Goal: Task Accomplishment & Management: Complete application form

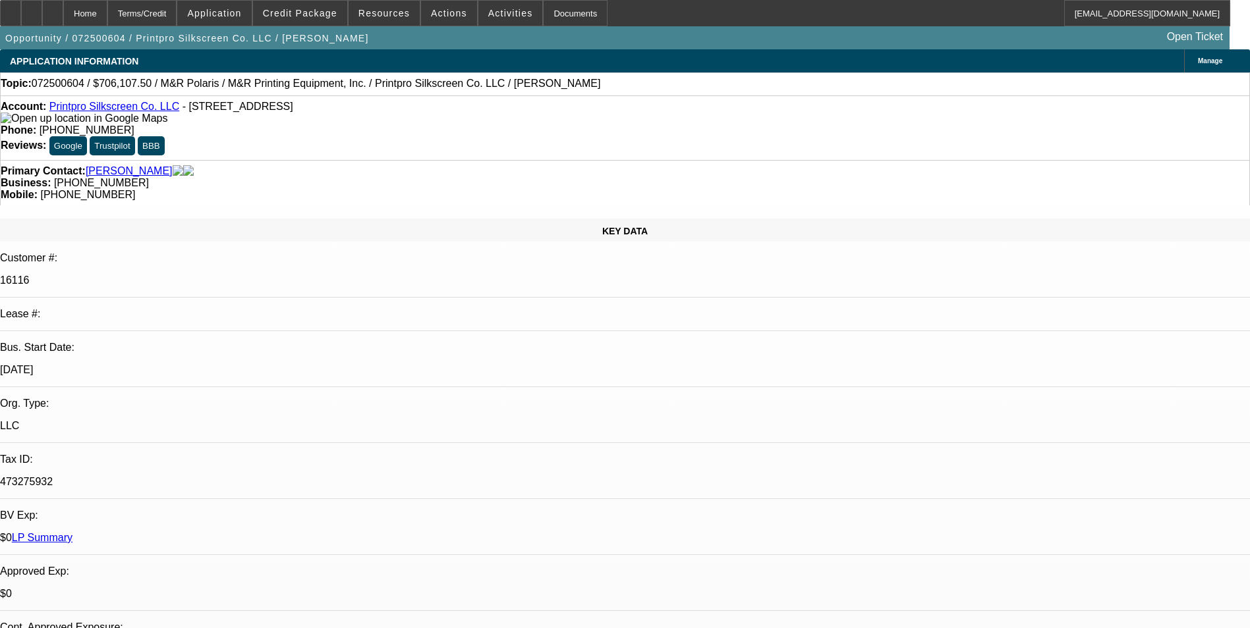
select select "0"
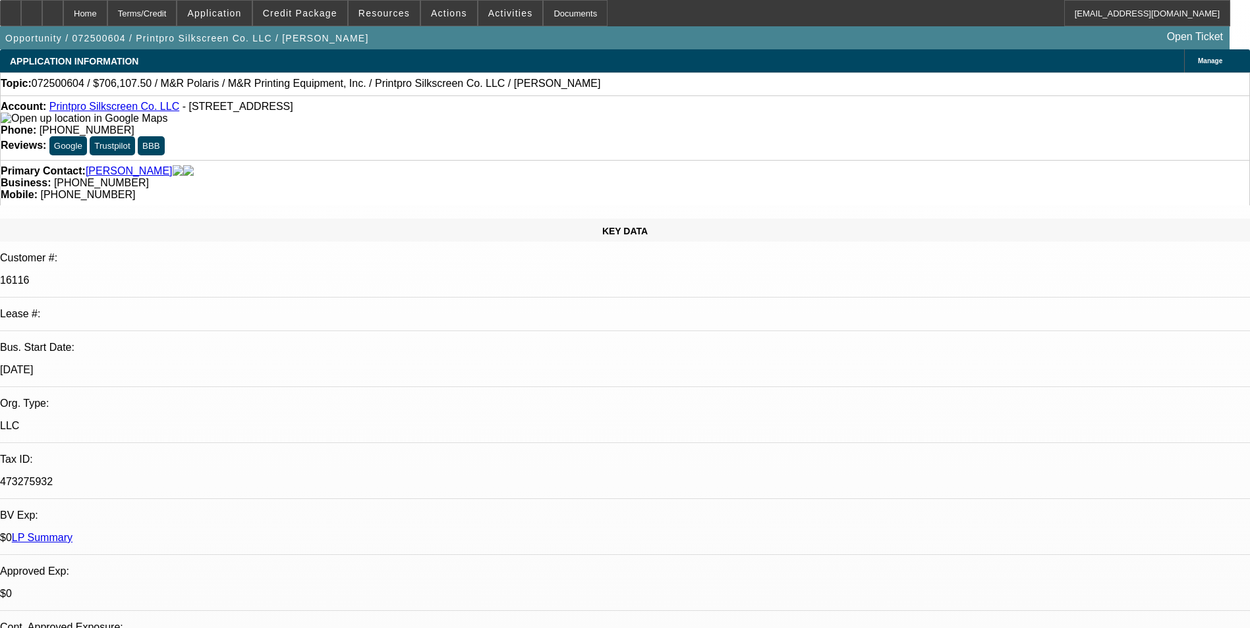
select select "0"
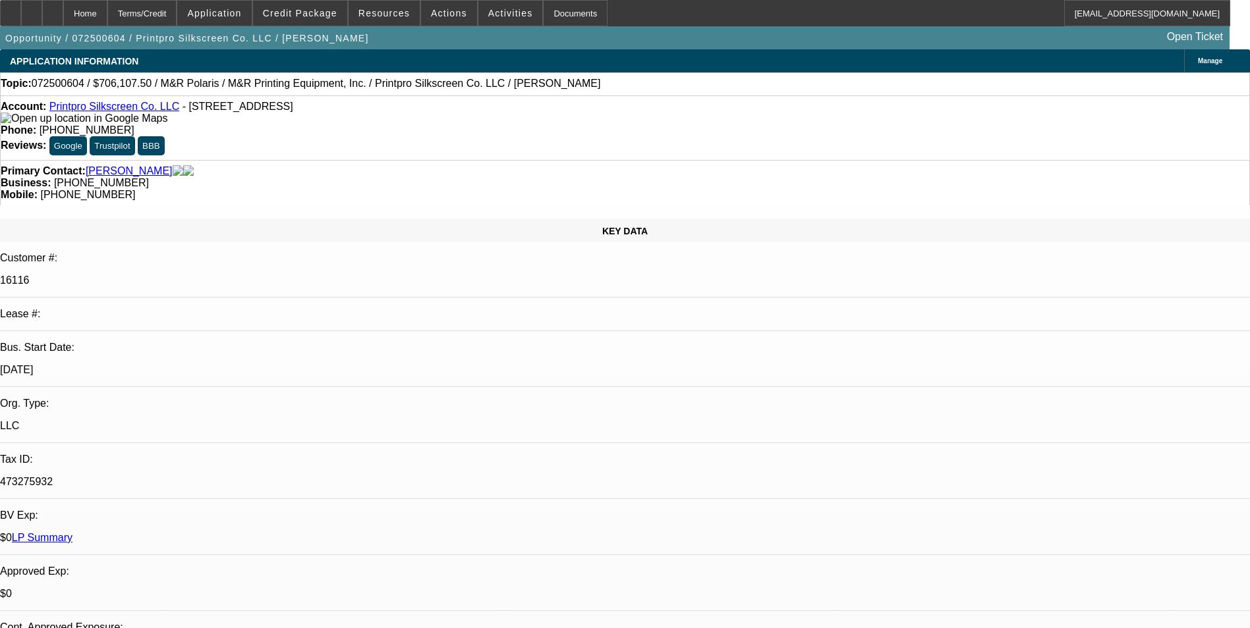
select select "0"
select select "1"
select select "6"
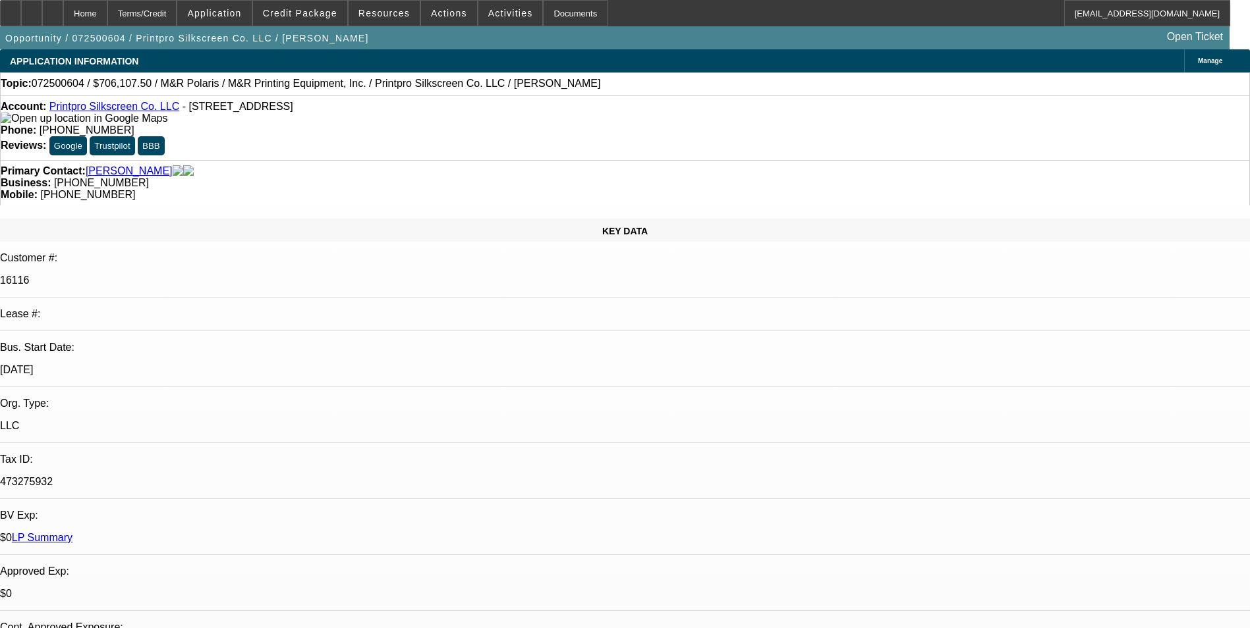
select select "1"
select select "6"
select select "1"
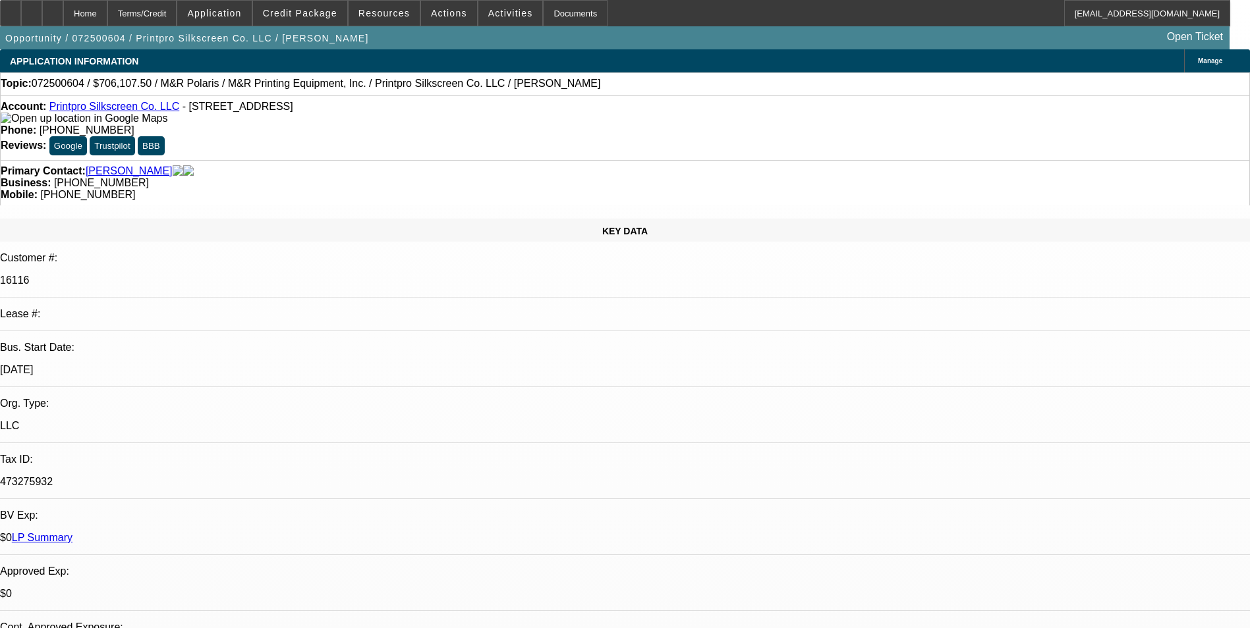
select select "6"
select select "1"
select select "6"
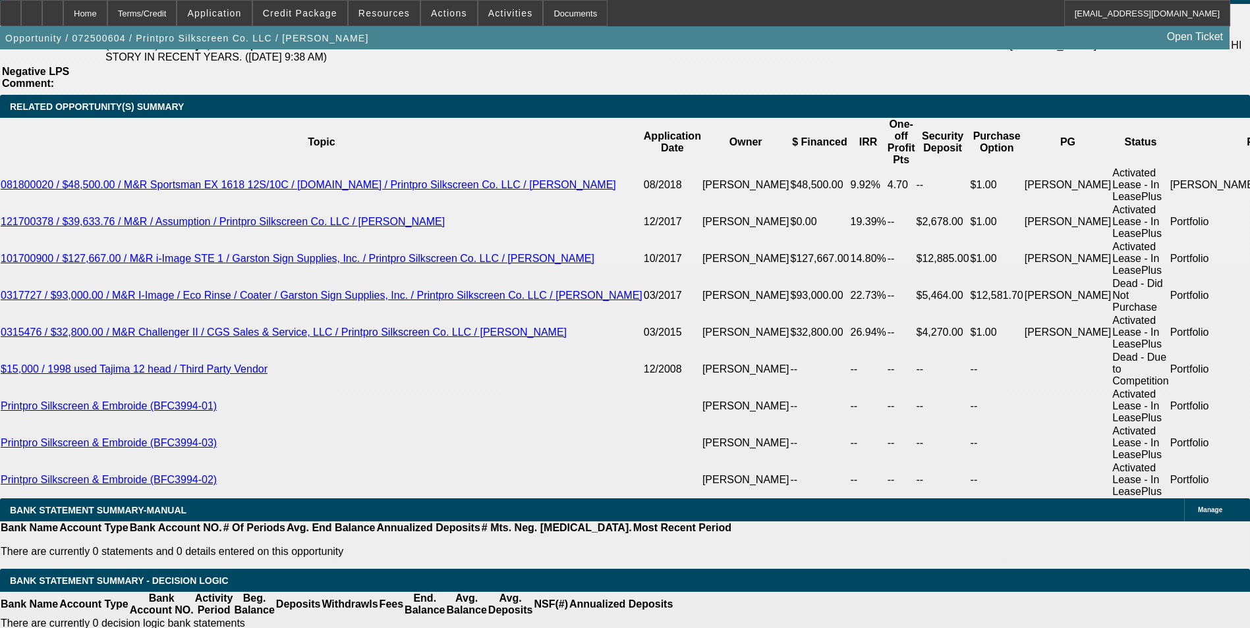
scroll to position [2503, 0]
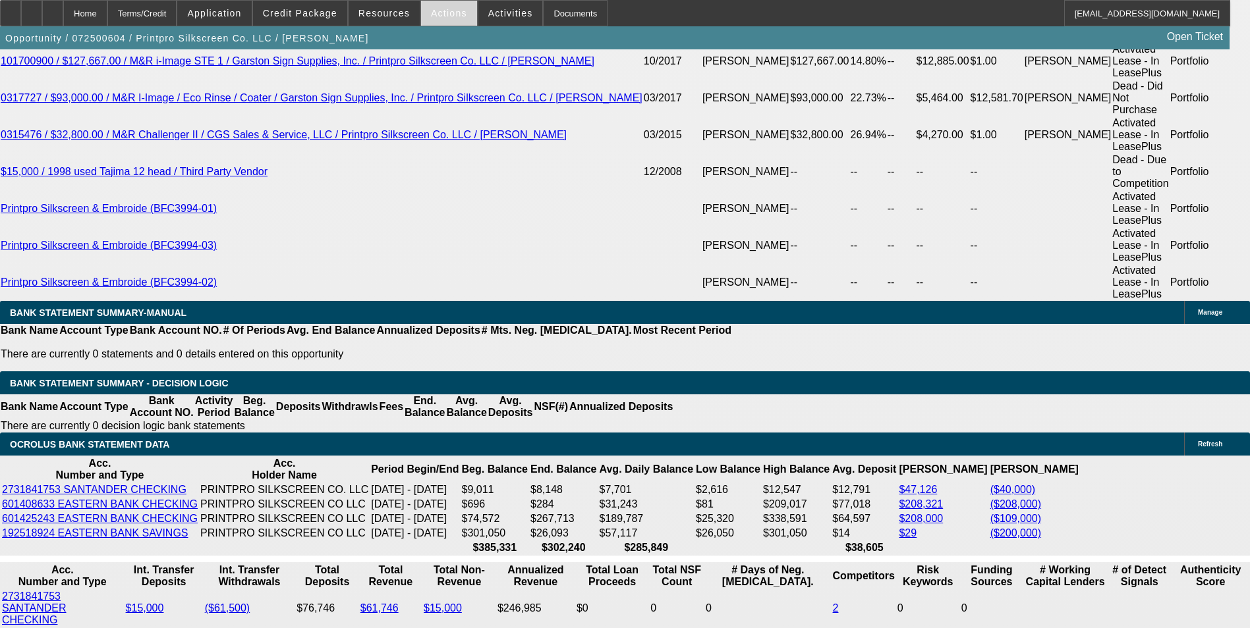
click at [432, 20] on span at bounding box center [449, 13] width 56 height 32
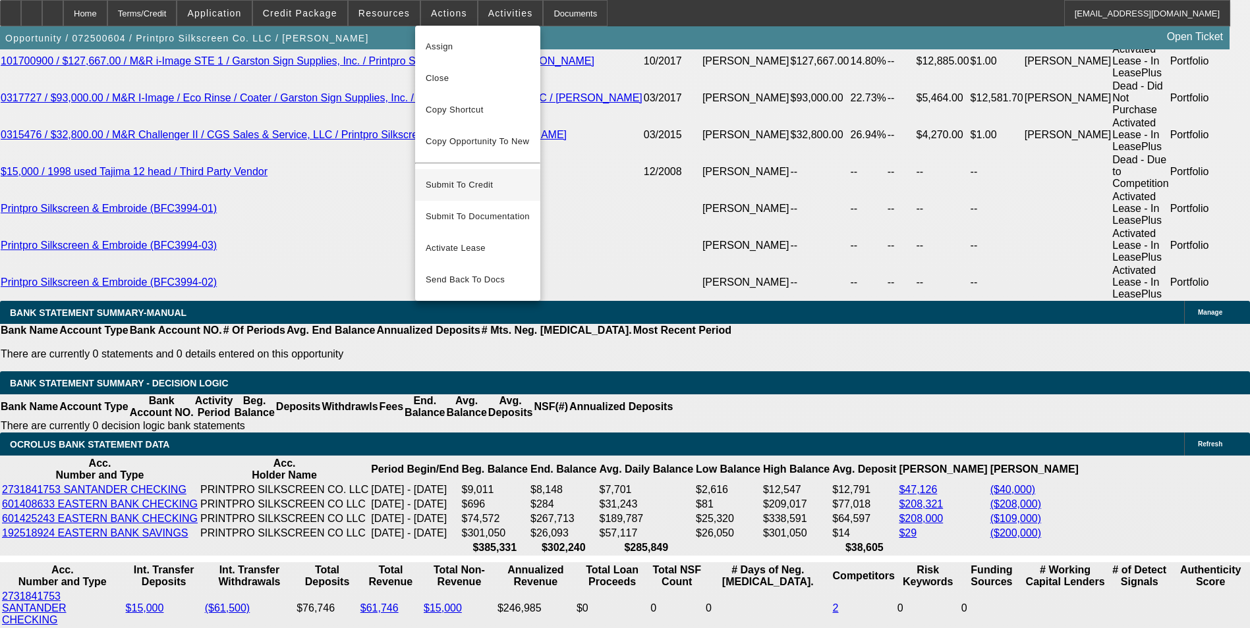
click at [458, 177] on span "Submit To Credit" at bounding box center [478, 185] width 104 height 16
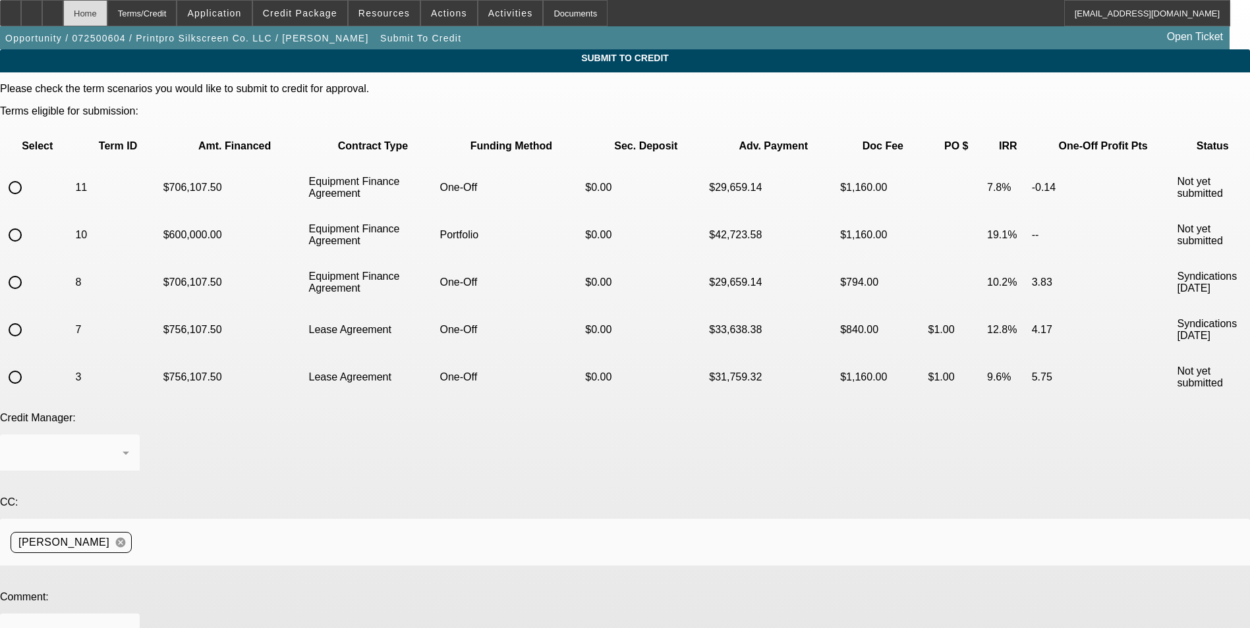
click at [107, 18] on div "Home" at bounding box center [85, 13] width 44 height 26
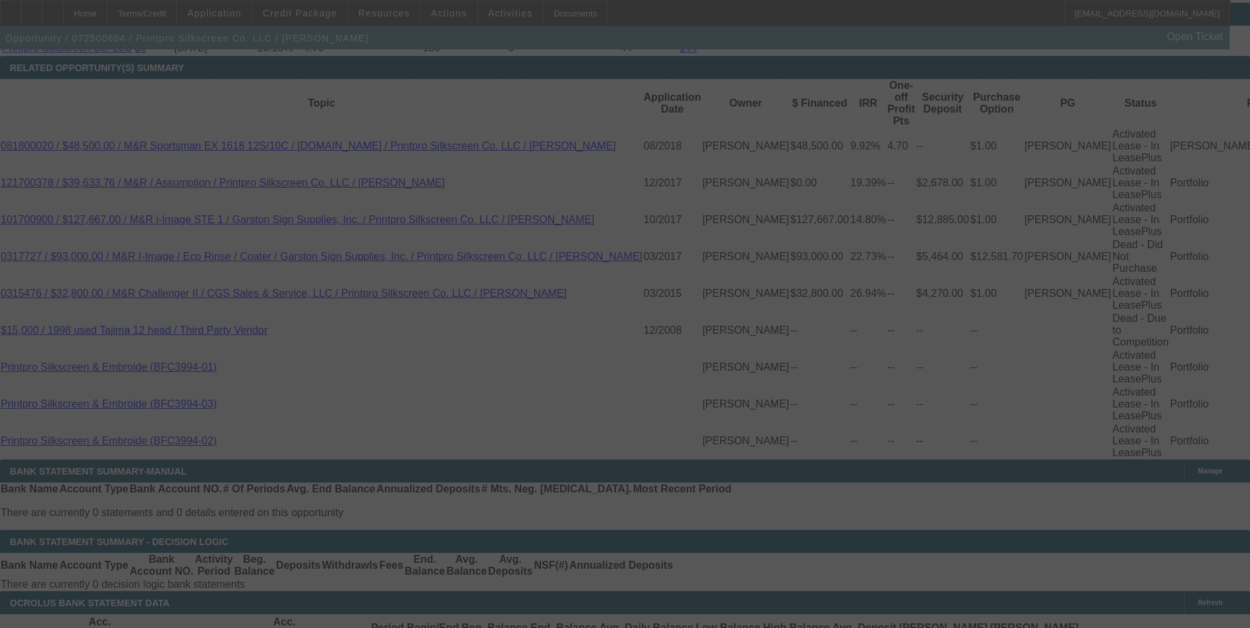
scroll to position [2329, 0]
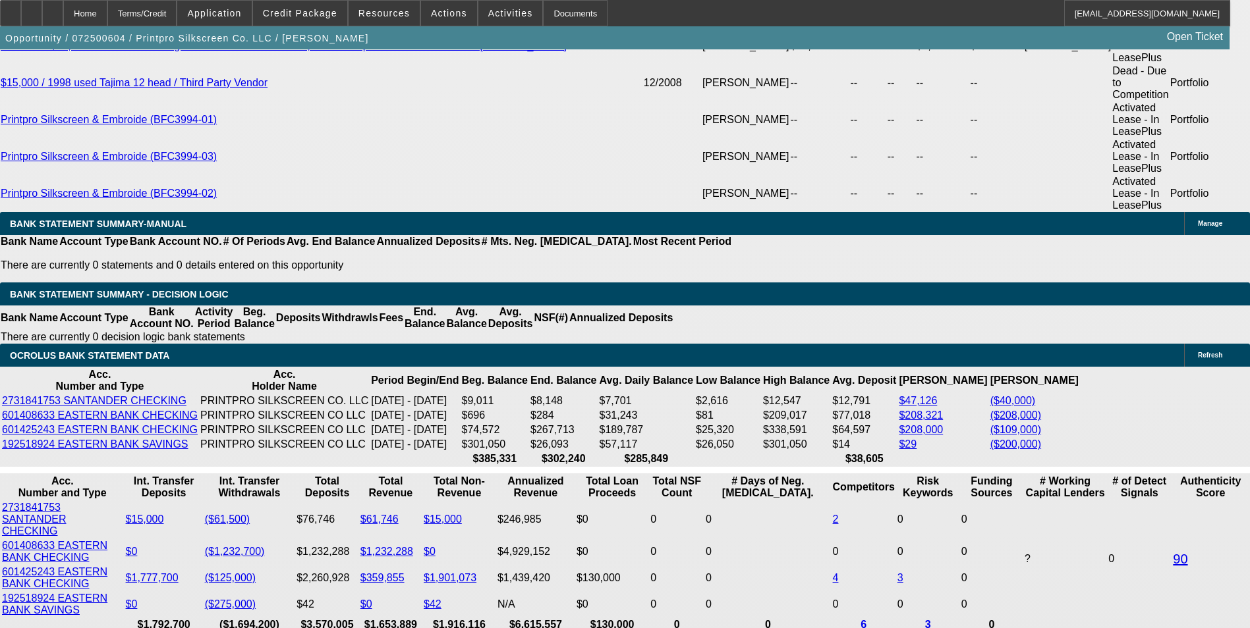
select select "0"
select select "6"
select select "0"
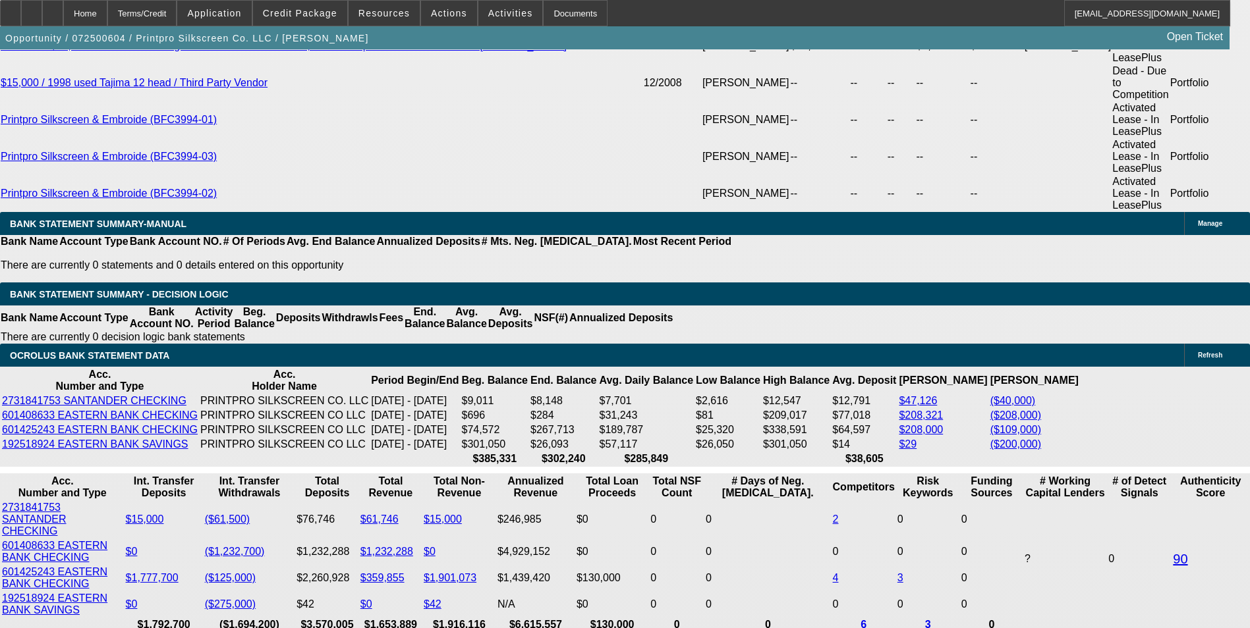
select select "0"
select select "6"
select select "0"
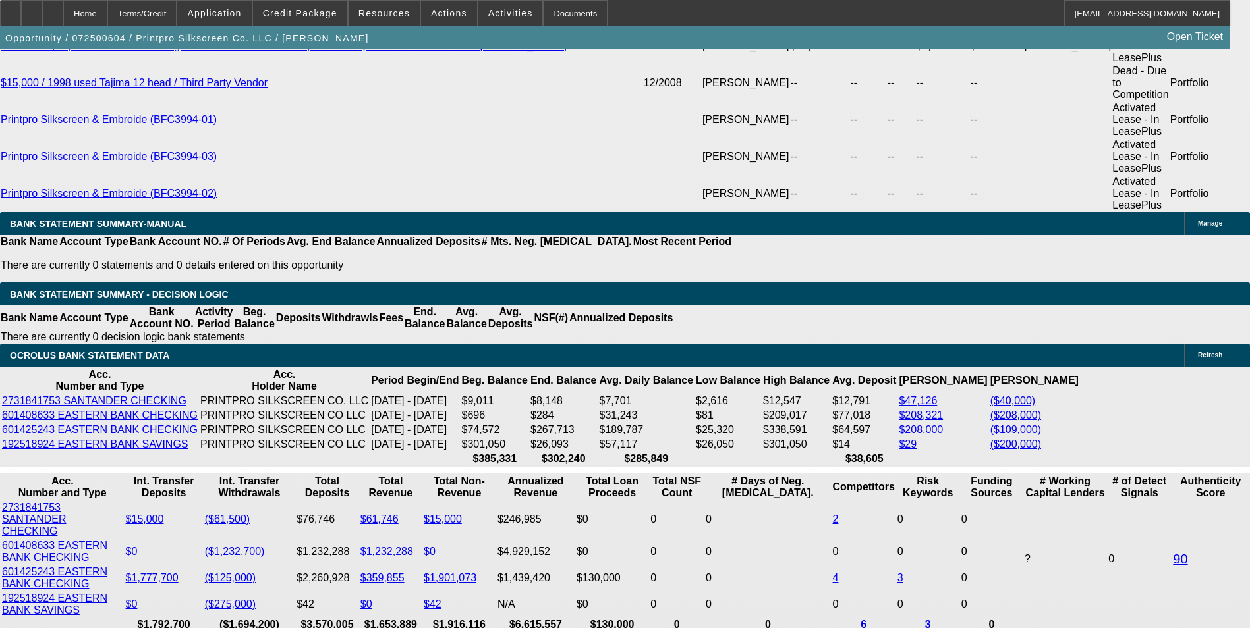
select select "0"
select select "6"
select select "0"
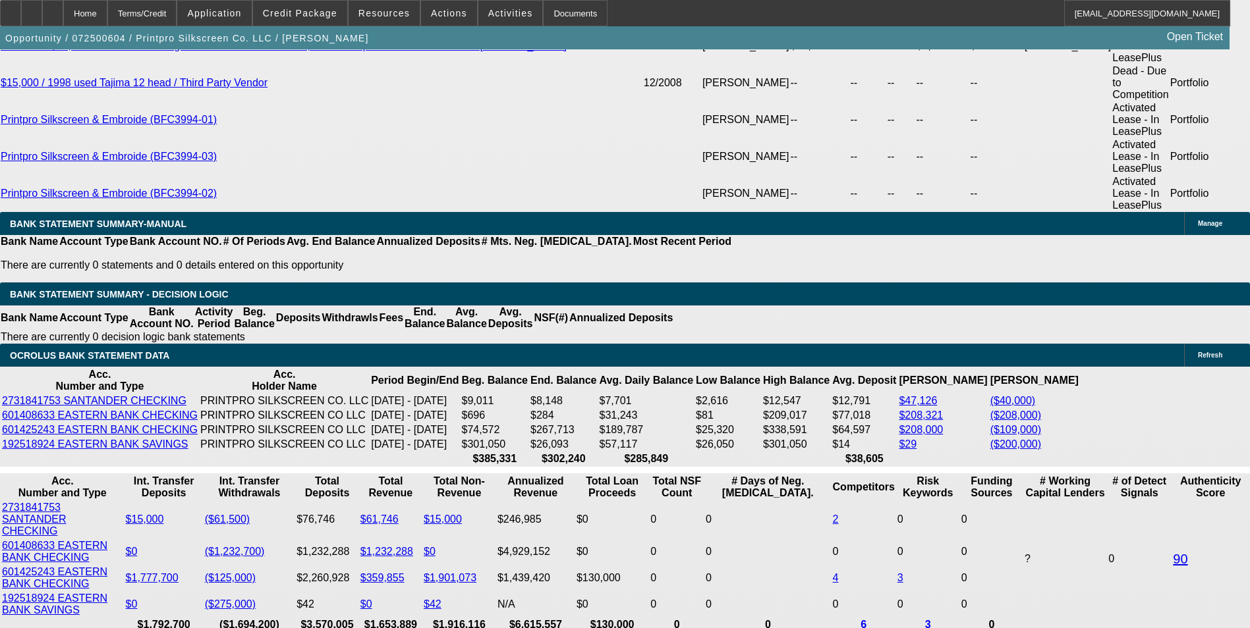
select select "6"
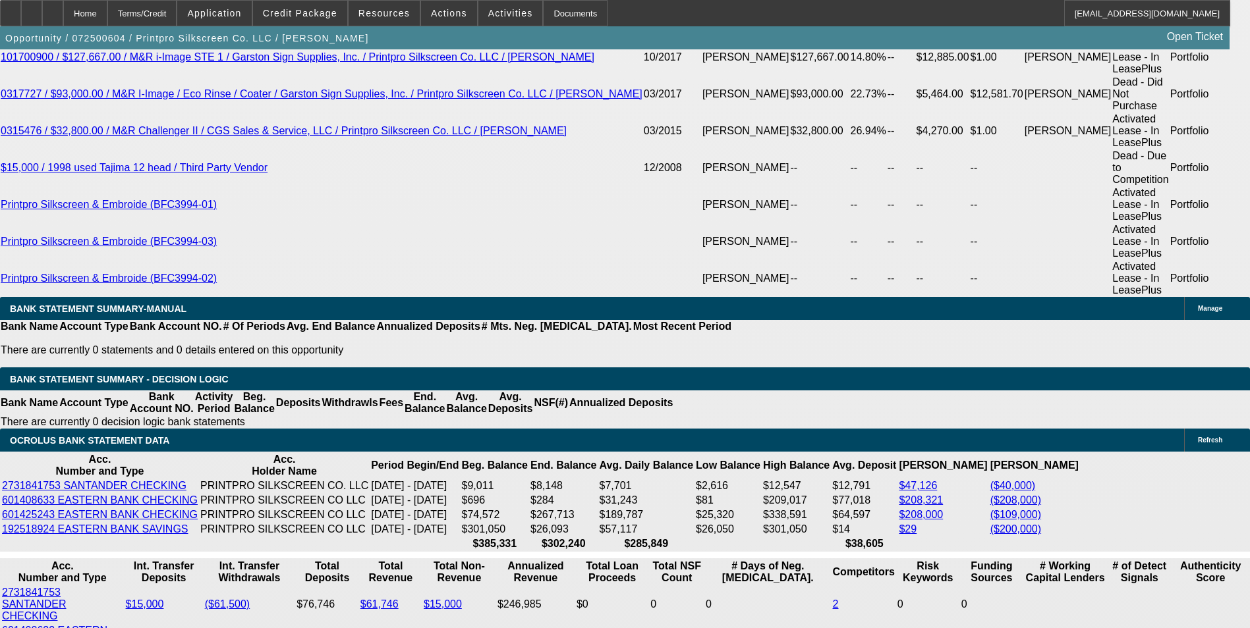
scroll to position [2397, 0]
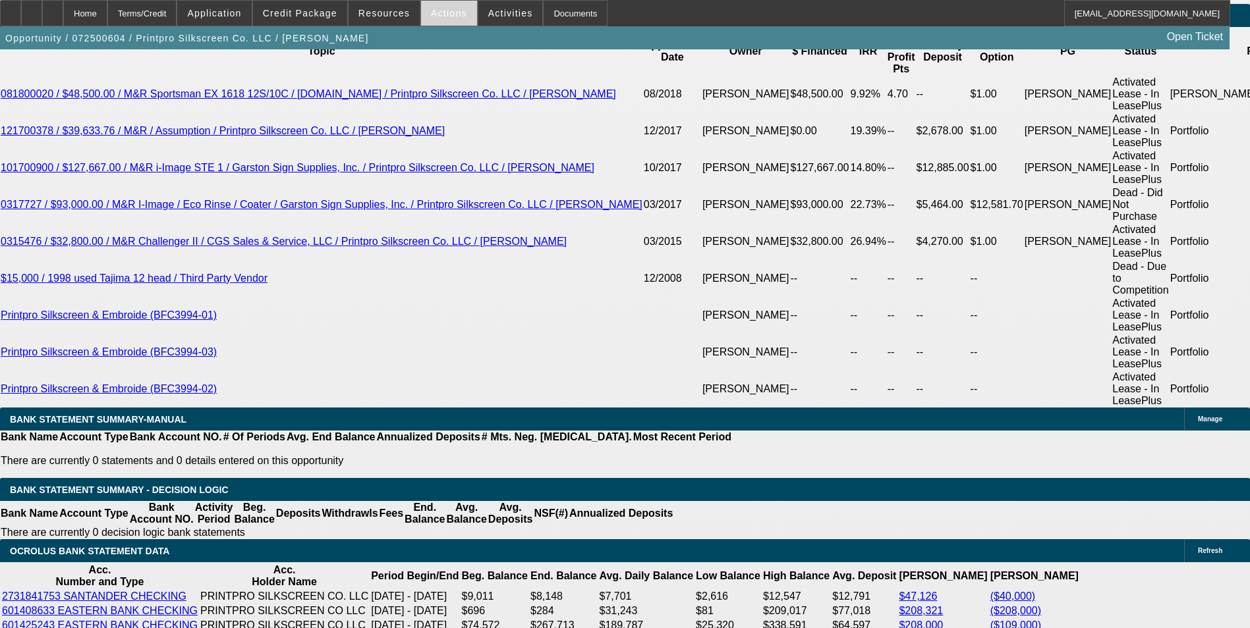
click at [435, 25] on span at bounding box center [449, 13] width 56 height 32
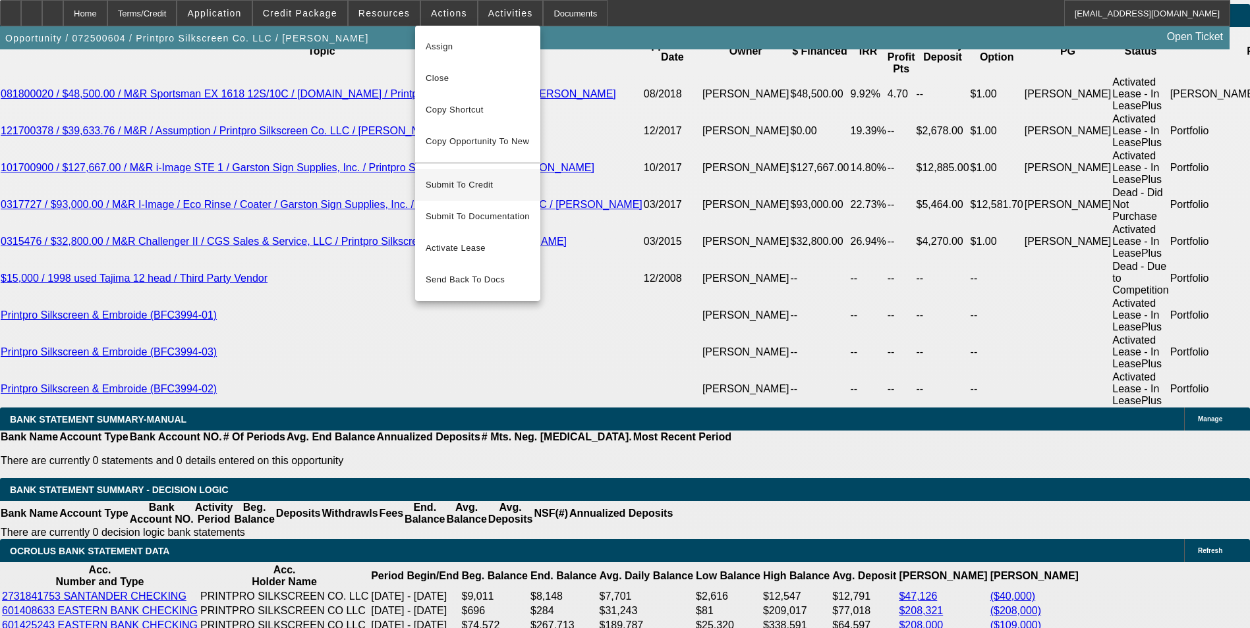
click at [460, 177] on span "Submit To Credit" at bounding box center [478, 185] width 104 height 16
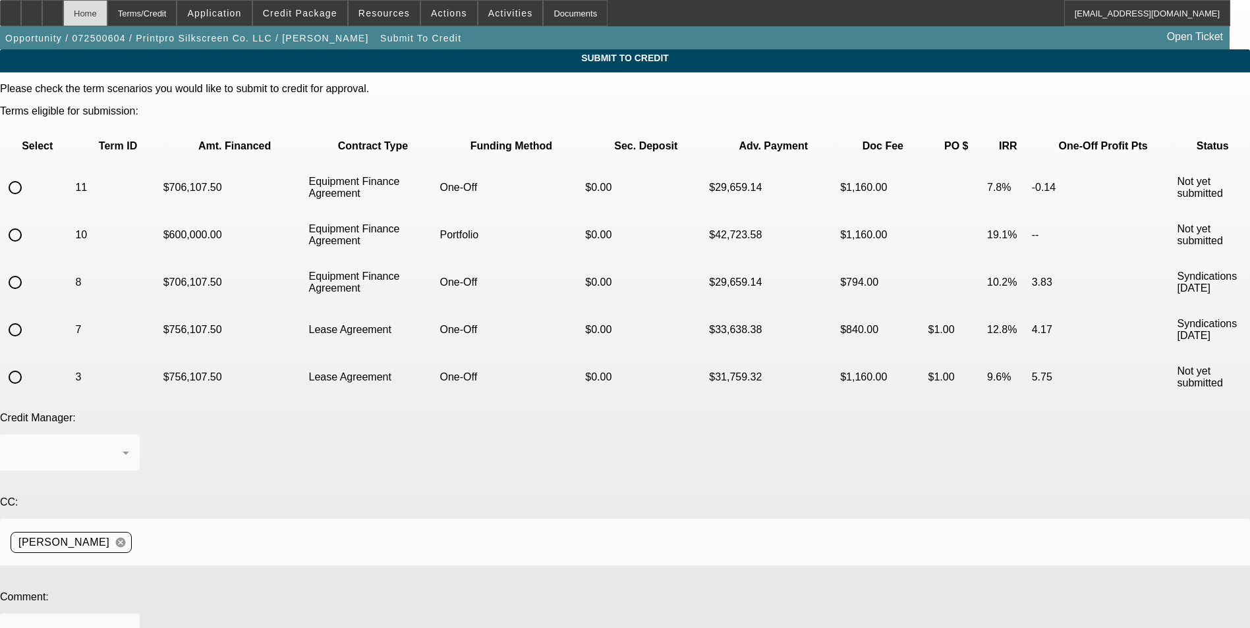
click at [107, 15] on div "Home" at bounding box center [85, 13] width 44 height 26
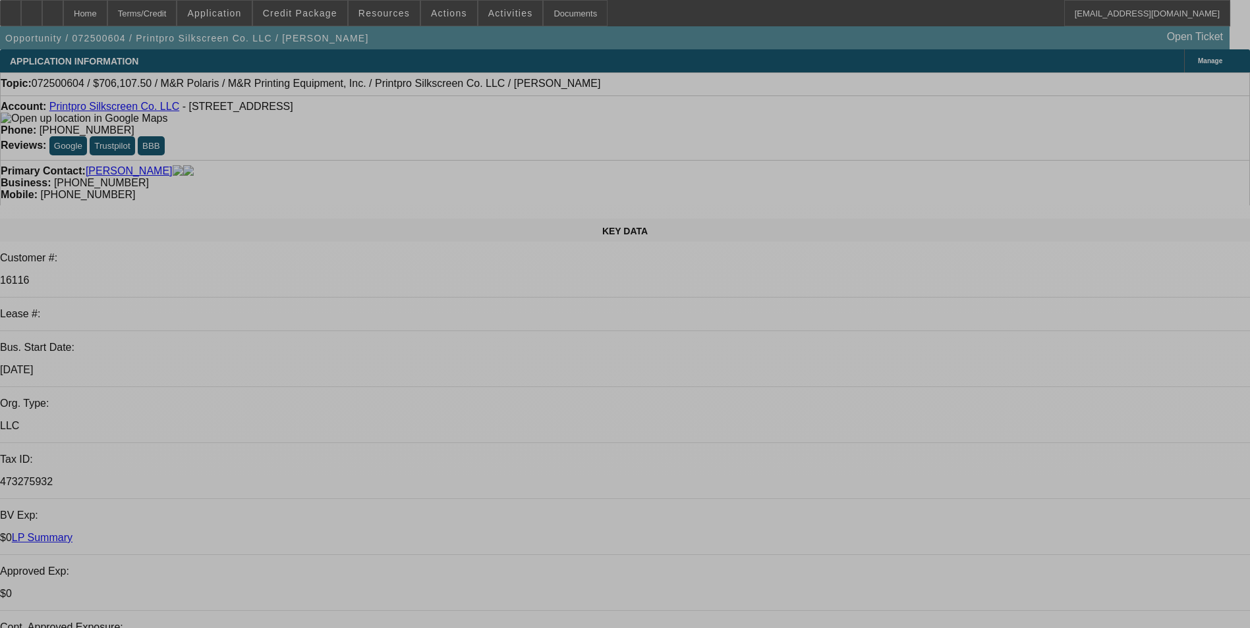
select select "0"
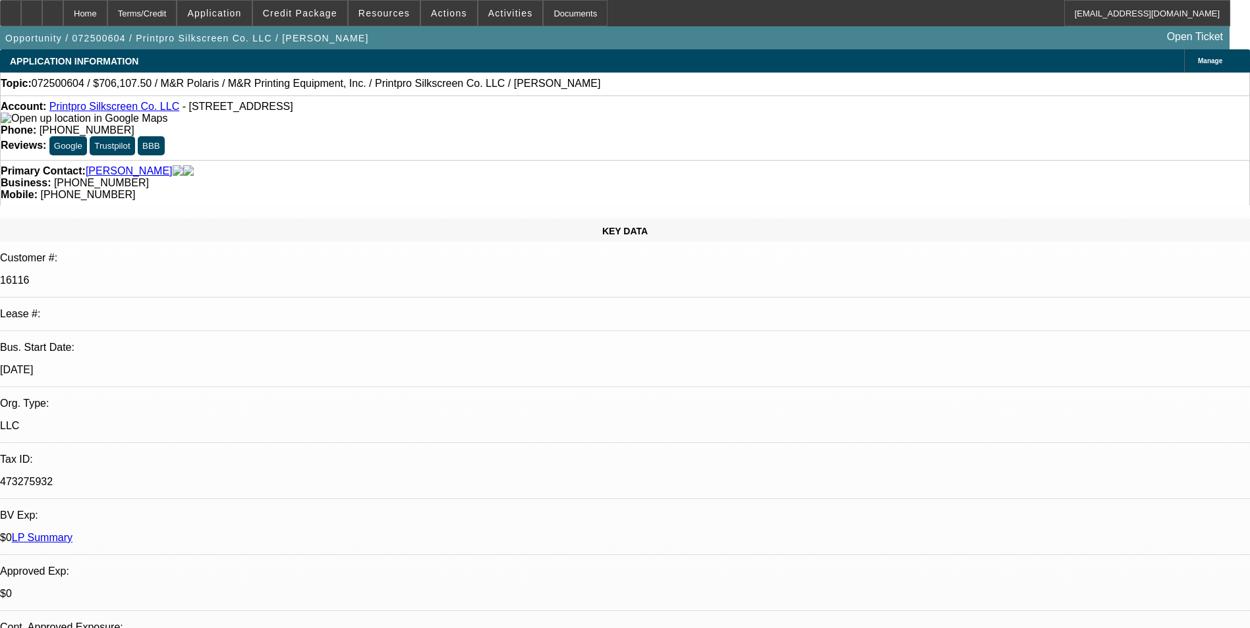
select select "0"
select select "6"
select select "0"
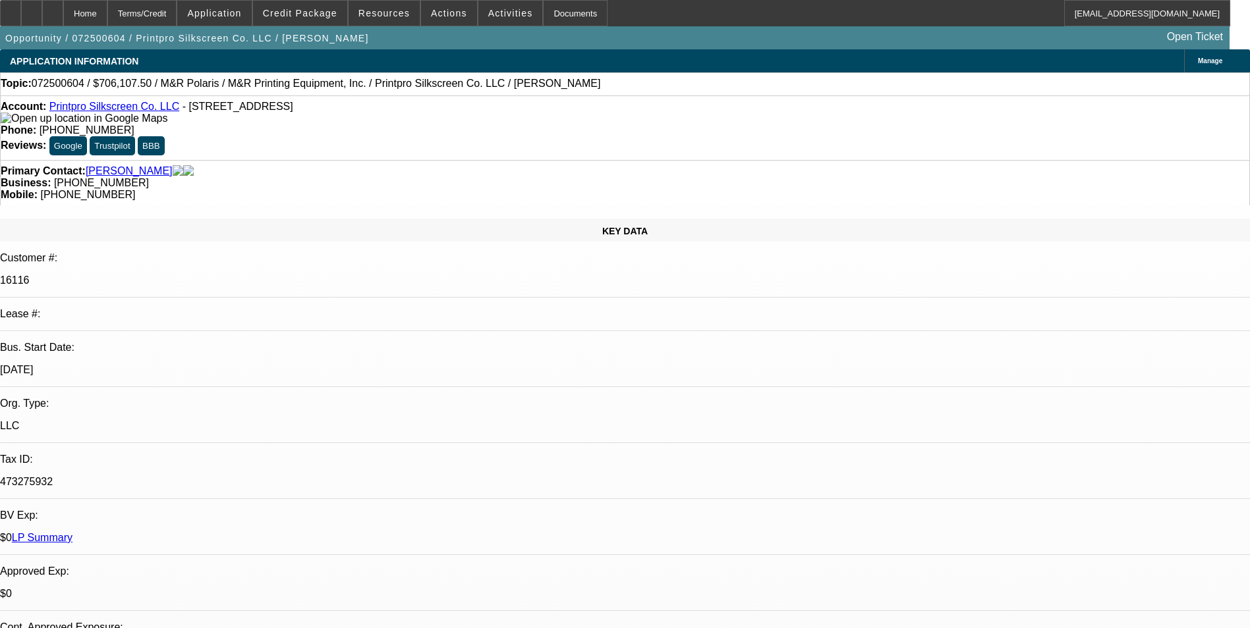
select select "0"
select select "6"
select select "0"
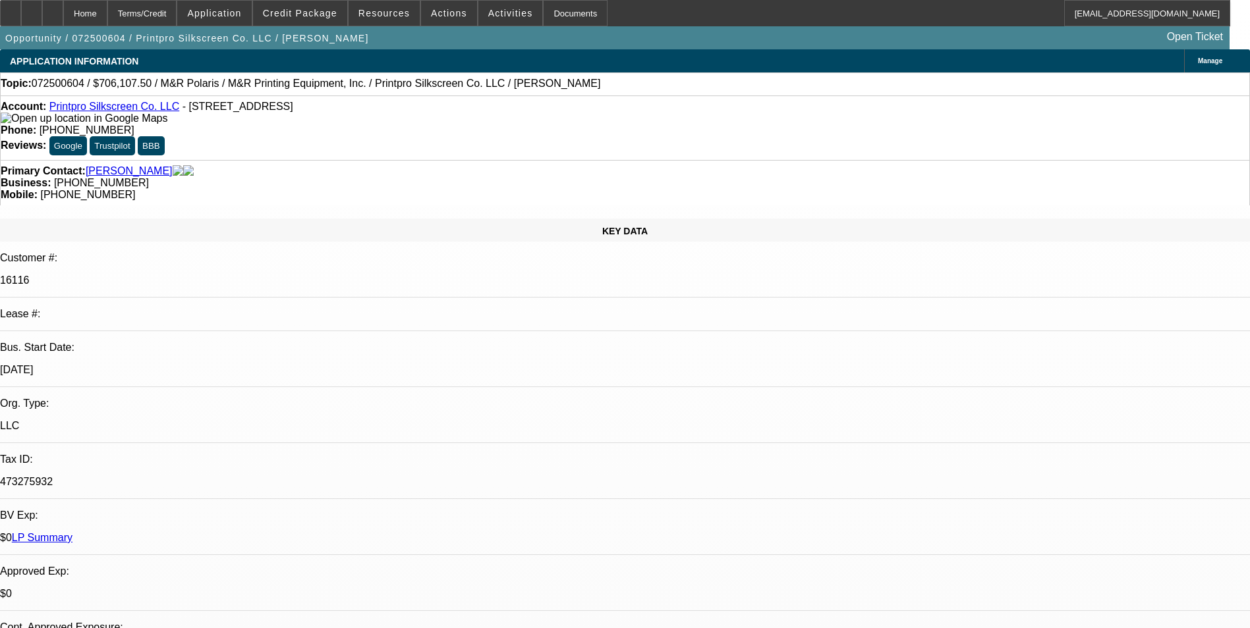
select select "6"
select select "0"
select select "6"
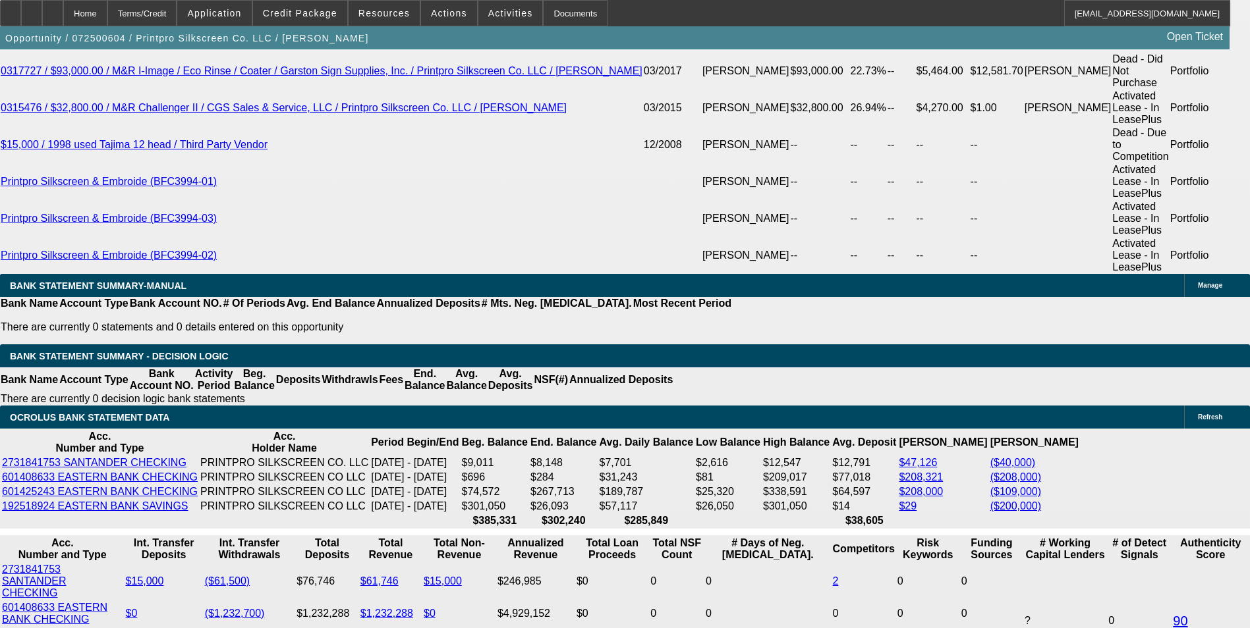
scroll to position [2569, 0]
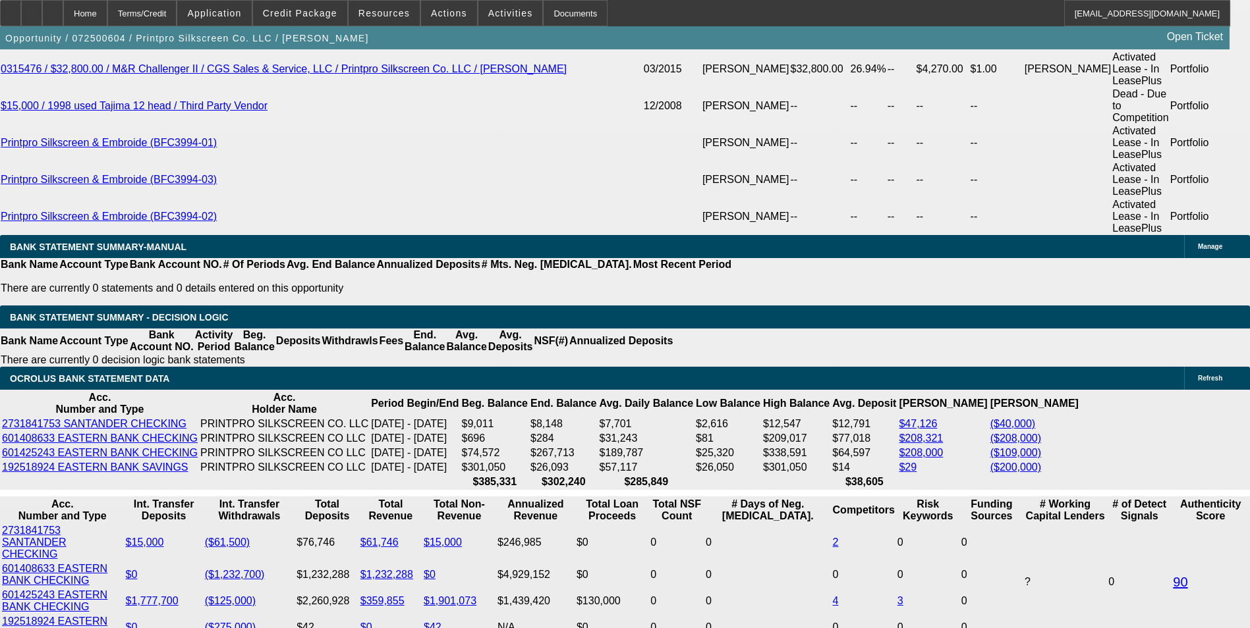
drag, startPoint x: 284, startPoint y: 352, endPoint x: 381, endPoint y: 359, distance: 97.7
type input "UNKNOWN"
type input "1"
type input "$12,070.02"
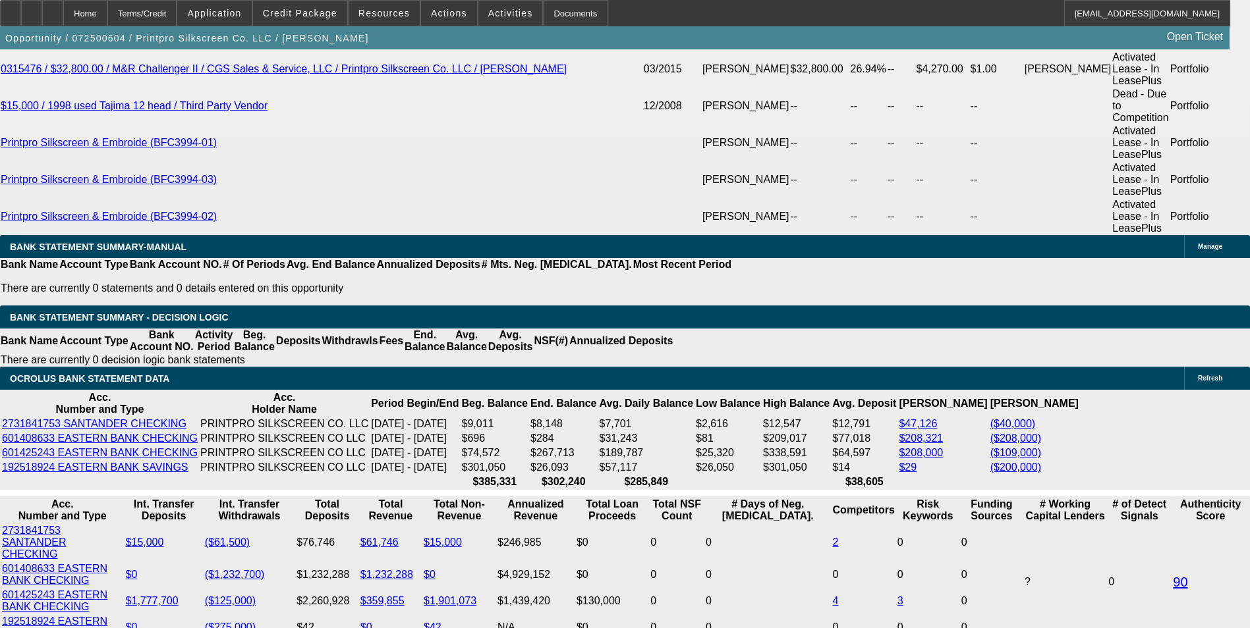
type input "11."
type input "$15,352.49"
type input "11.9"
type input "$15,671.31"
type input "11.9"
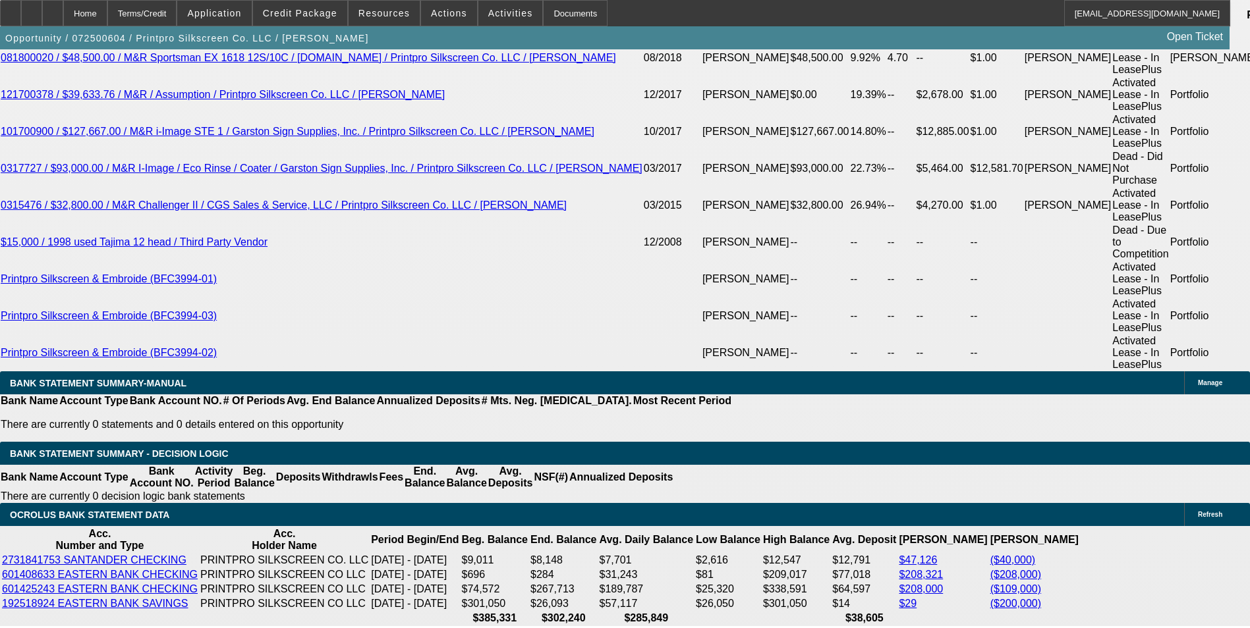
scroll to position [2306, 0]
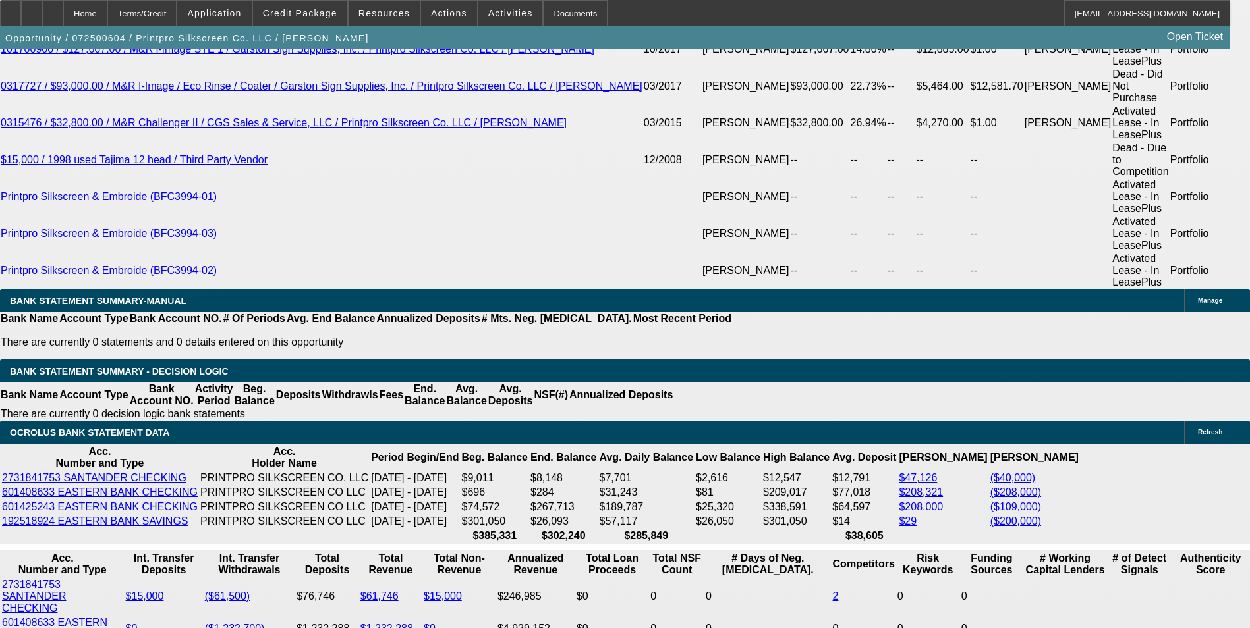
scroll to position [2569, 0]
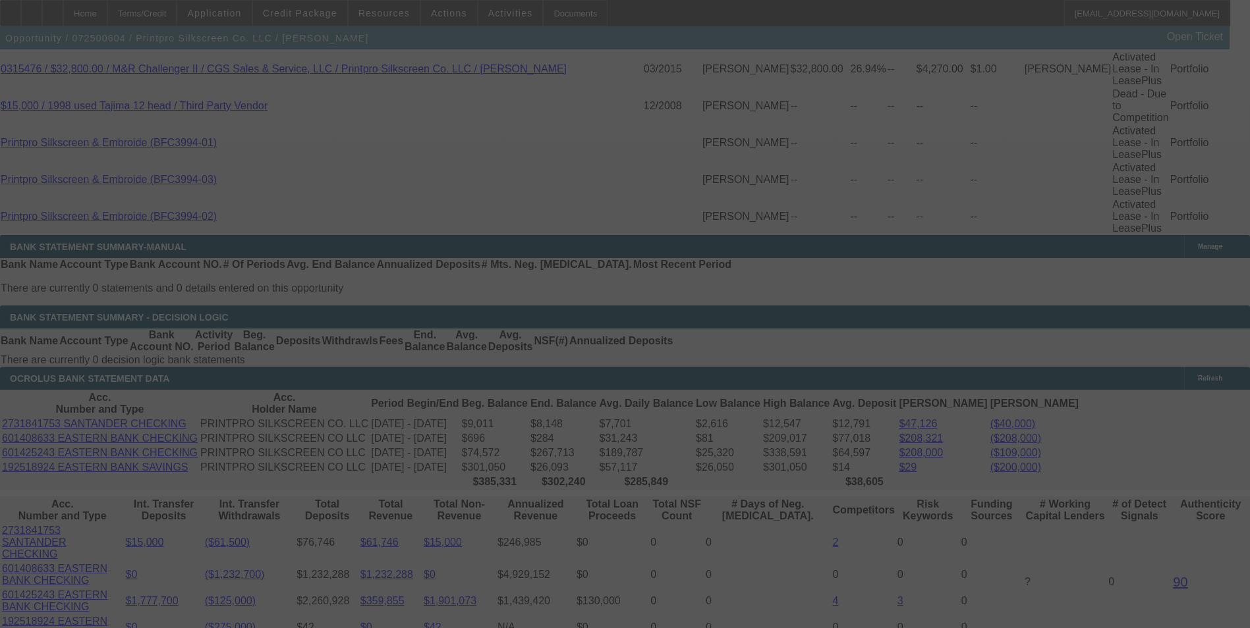
select select "0"
select select "6"
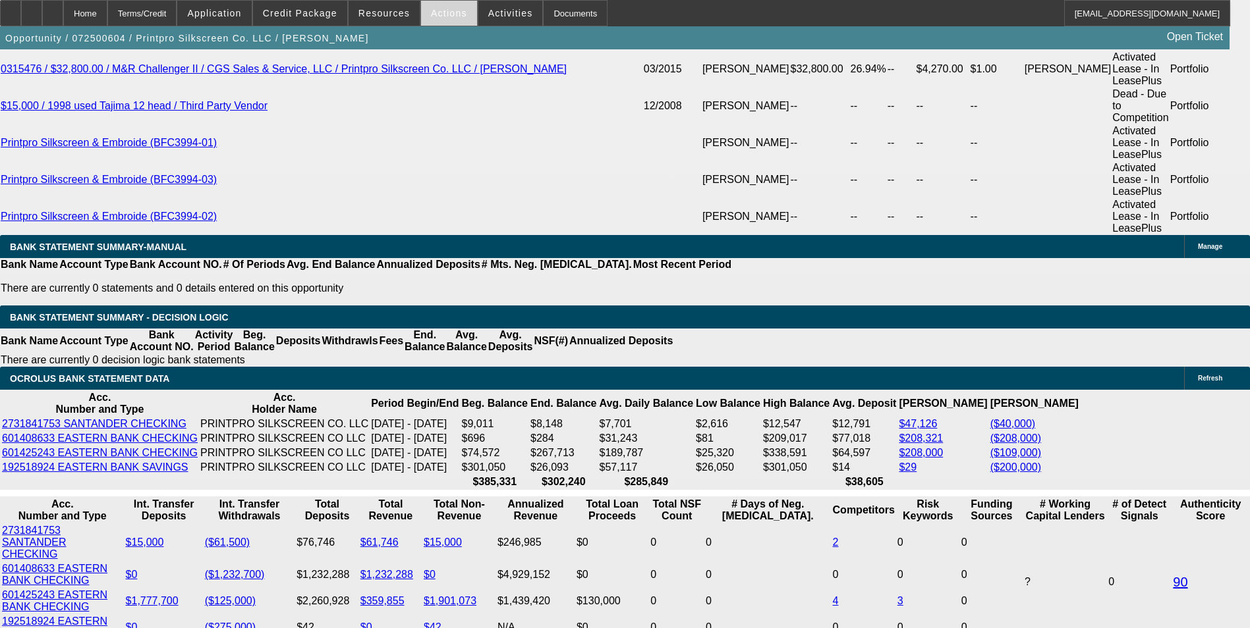
click at [443, 17] on span "Actions" at bounding box center [449, 13] width 36 height 11
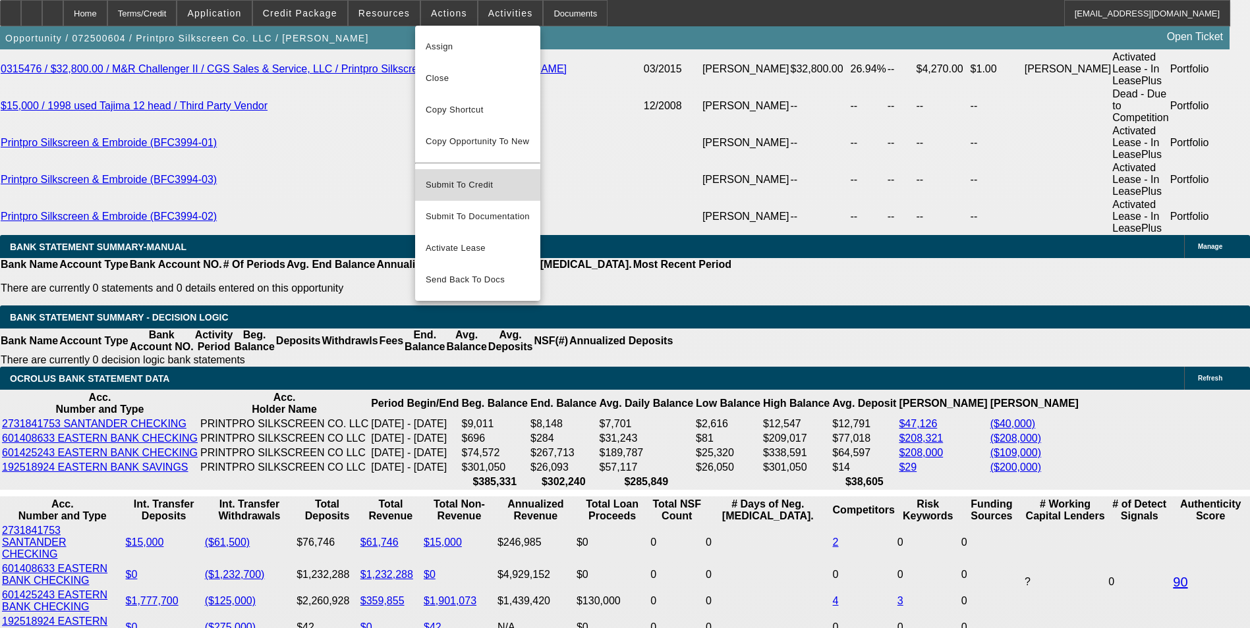
click at [490, 179] on span "Submit To Credit" at bounding box center [478, 185] width 104 height 16
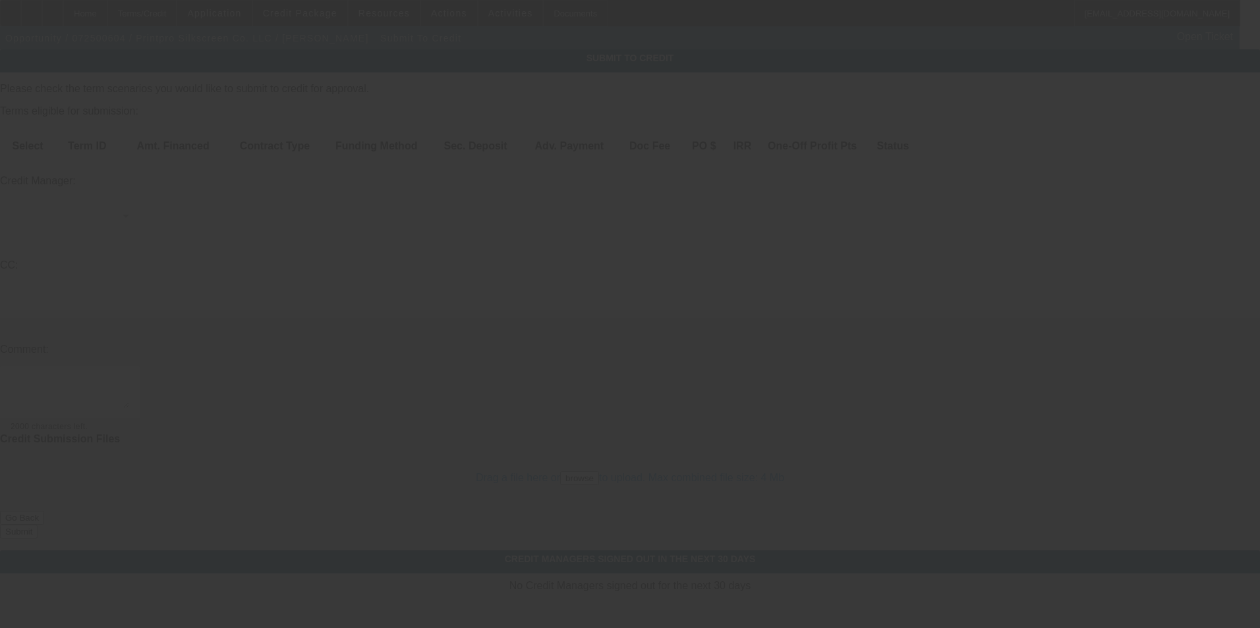
click at [321, 163] on div at bounding box center [630, 314] width 1260 height 628
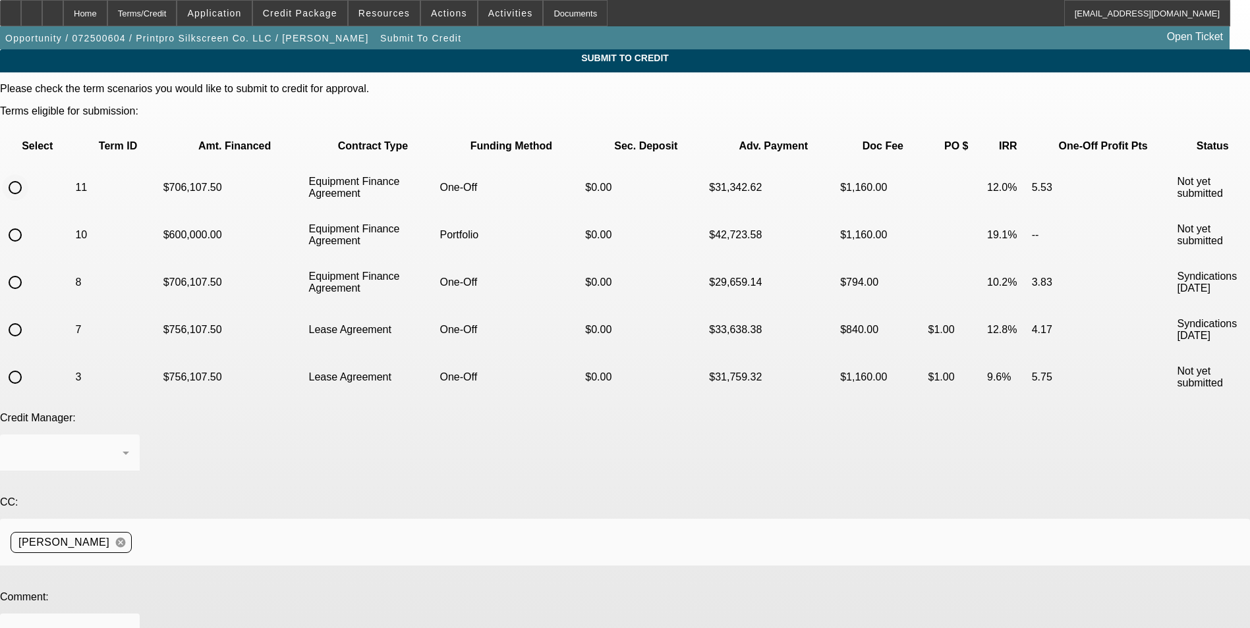
click at [28, 175] on input "radio" at bounding box center [15, 188] width 26 height 26
radio input "true"
click at [129, 614] on div at bounding box center [70, 640] width 119 height 53
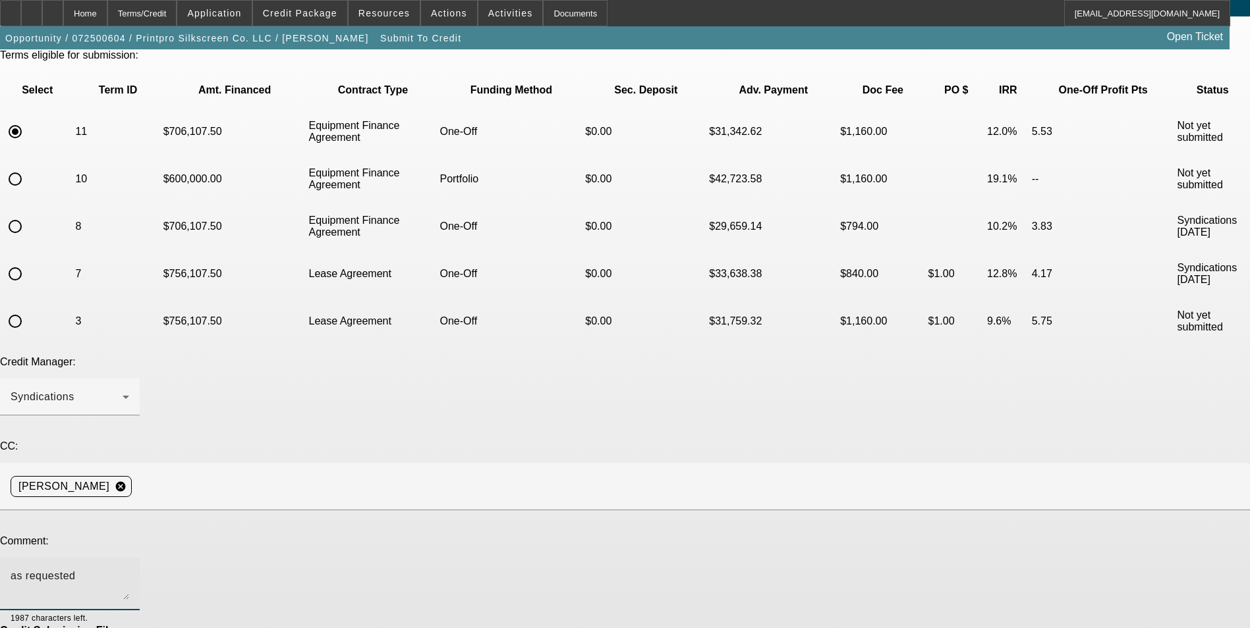
scroll to position [97, 0]
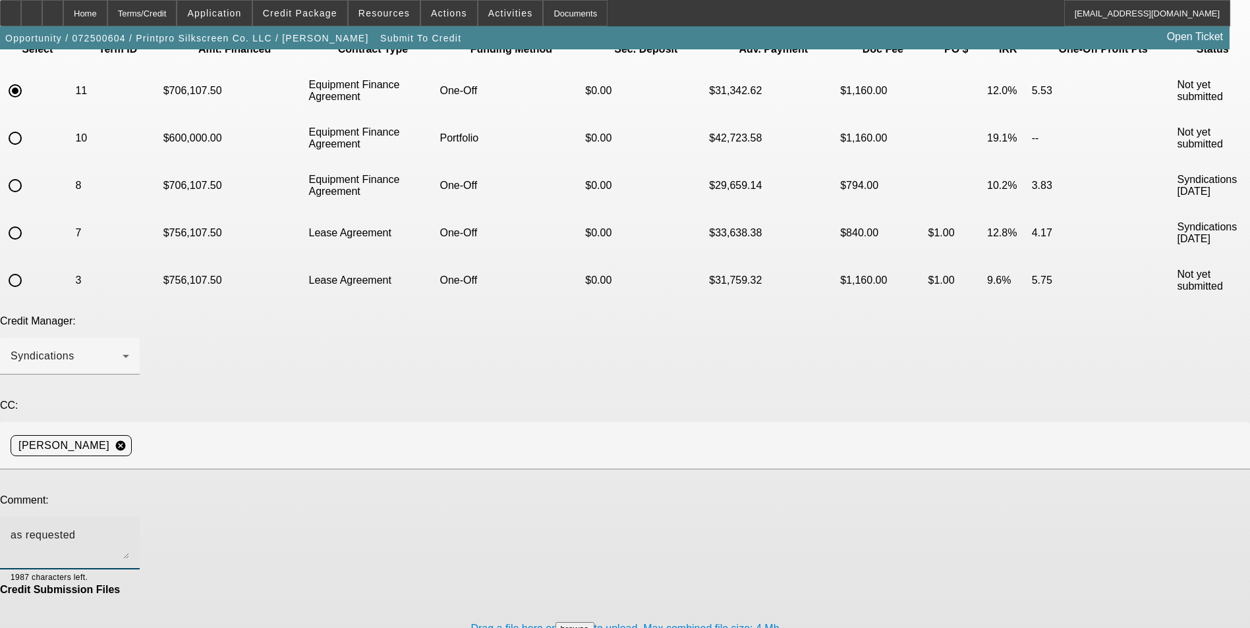
type textarea "as requested"
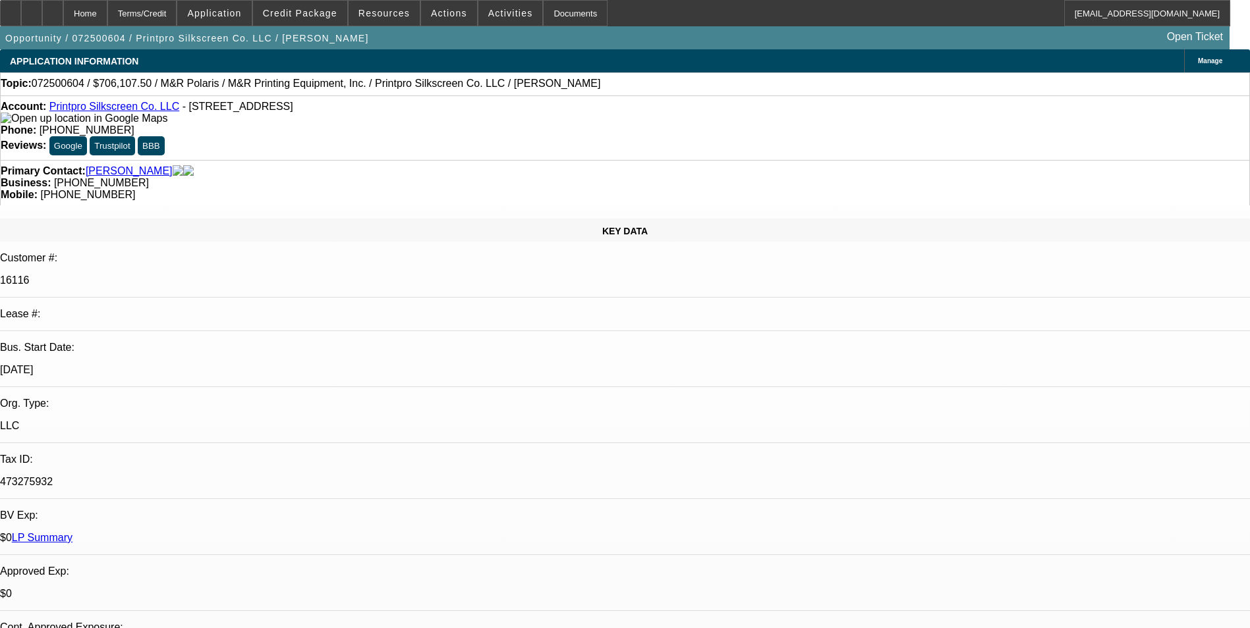
select select "0"
select select "6"
select select "0"
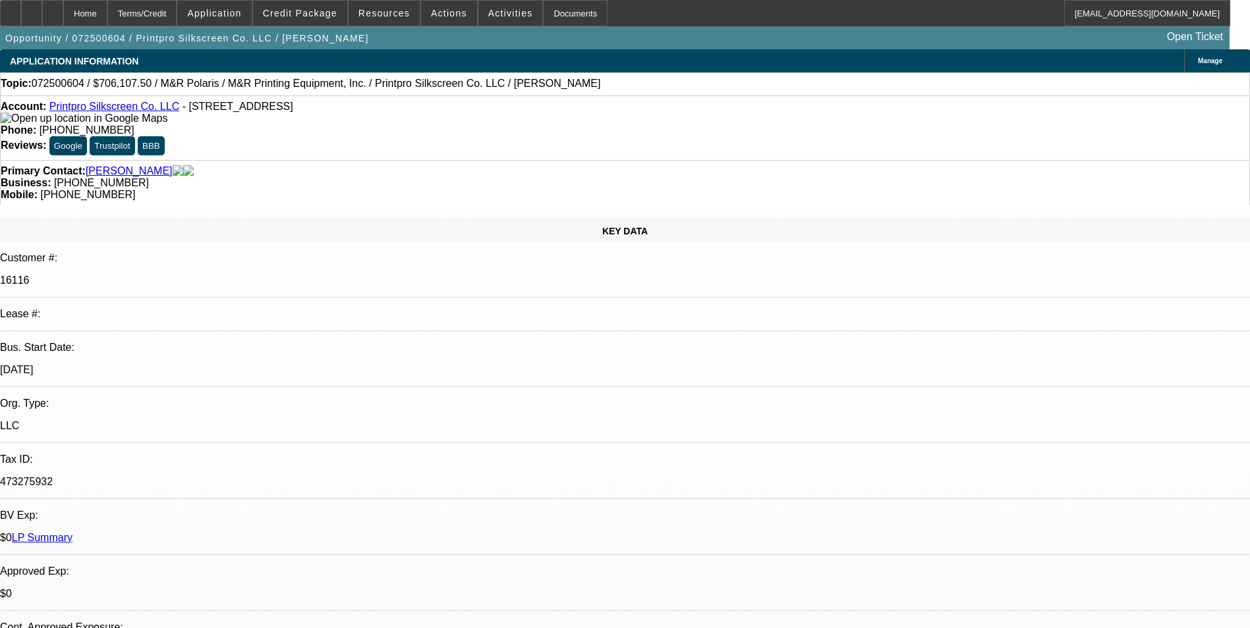
select select "0"
select select "6"
select select "0"
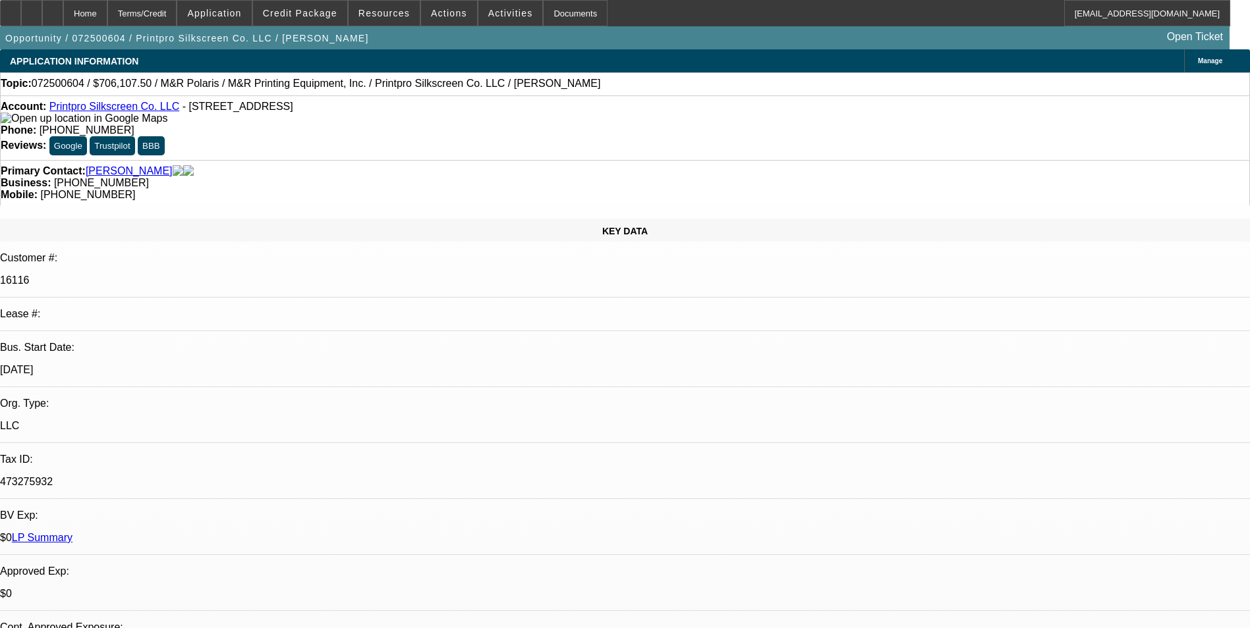
select select "0"
select select "6"
select select "0"
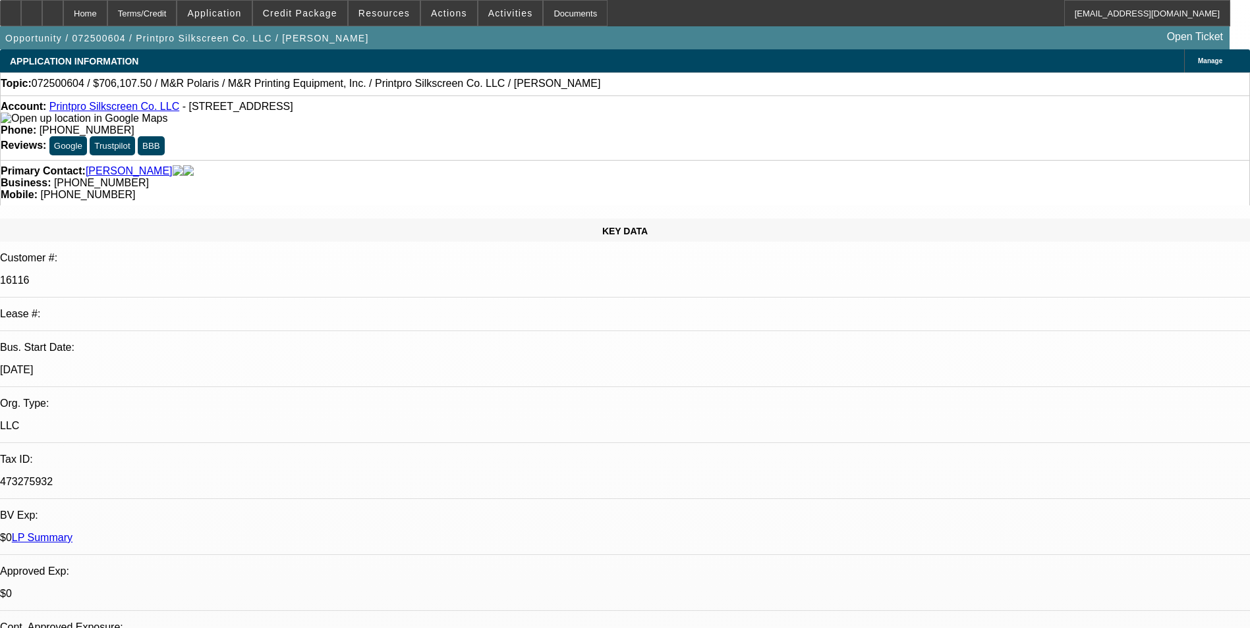
select select "6"
